Goal: Task Accomplishment & Management: Manage account settings

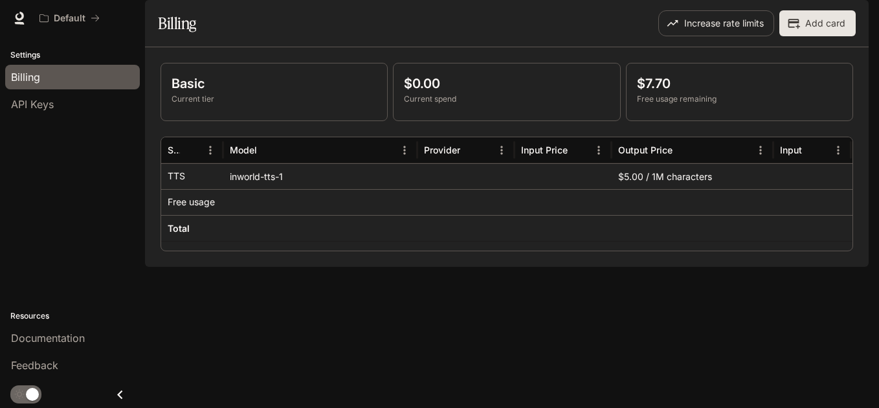
click at [404, 267] on div "Basic Current tier $0.00 Current spend $7.70 Free usage remaining Service Model…" at bounding box center [506, 156] width 723 height 219
